Goal: Information Seeking & Learning: Find specific page/section

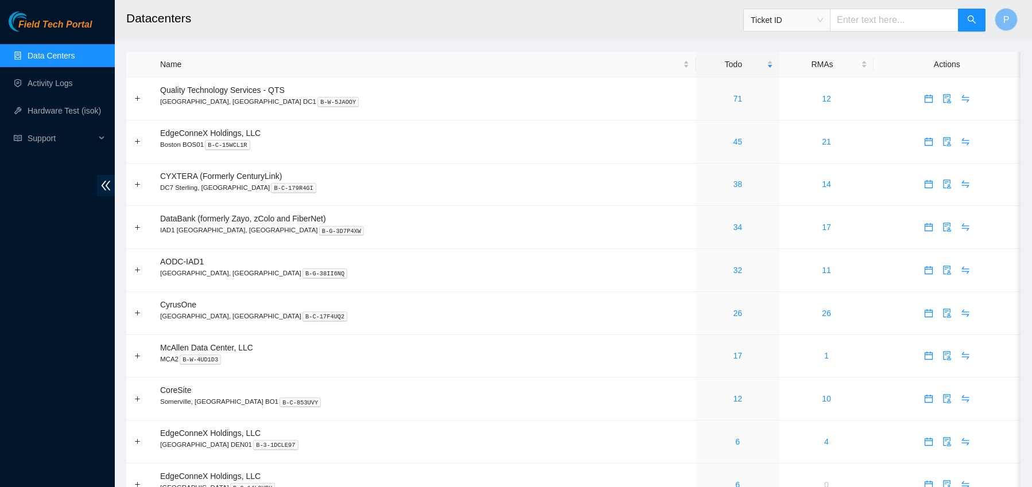
click at [42, 196] on div "Field Tech Portal Data Centers Activity Logs Hardware Test (isok) Support" at bounding box center [57, 249] width 115 height 476
click at [230, 71] on div "Name" at bounding box center [424, 64] width 529 height 13
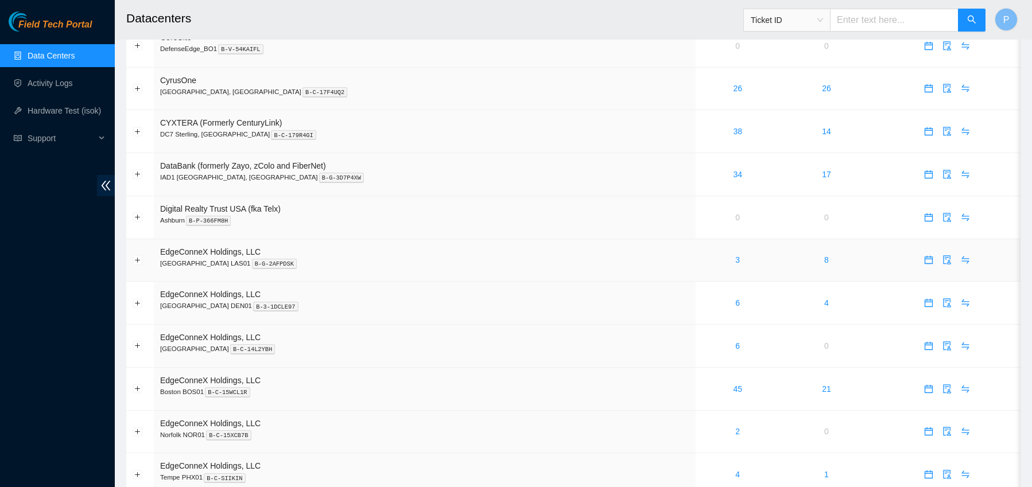
scroll to position [271, 0]
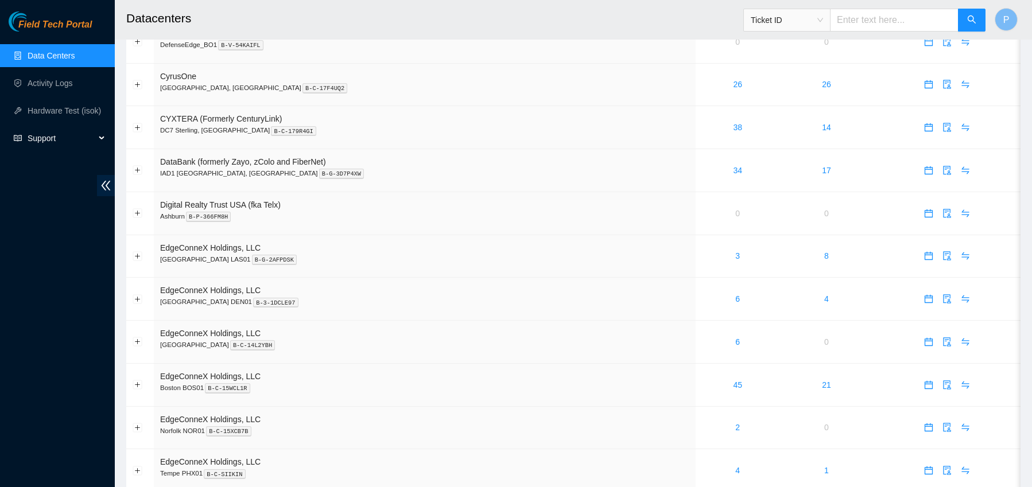
click at [46, 135] on span "Support" at bounding box center [62, 138] width 68 height 23
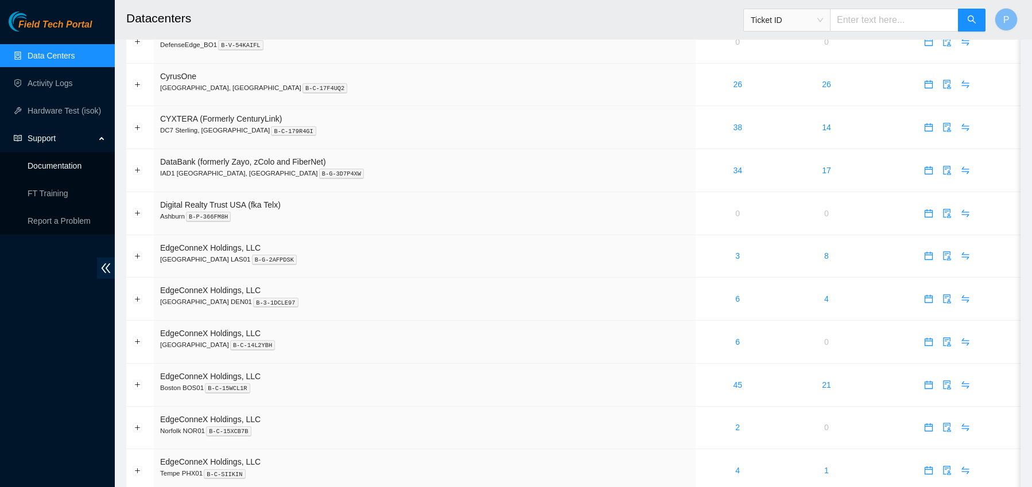
click at [53, 166] on link "Documentation" at bounding box center [55, 165] width 54 height 9
